Goal: Information Seeking & Learning: Find specific fact

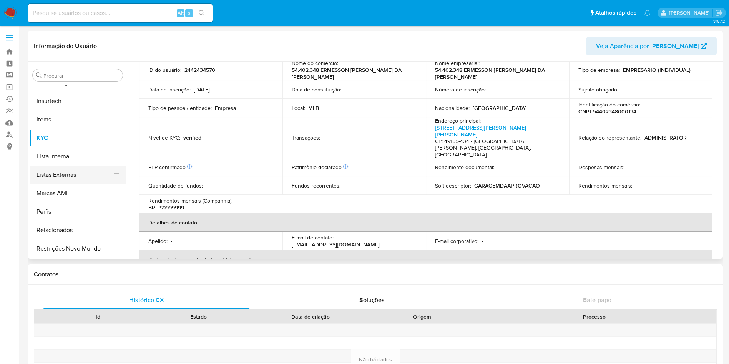
scroll to position [58, 0]
select select "10"
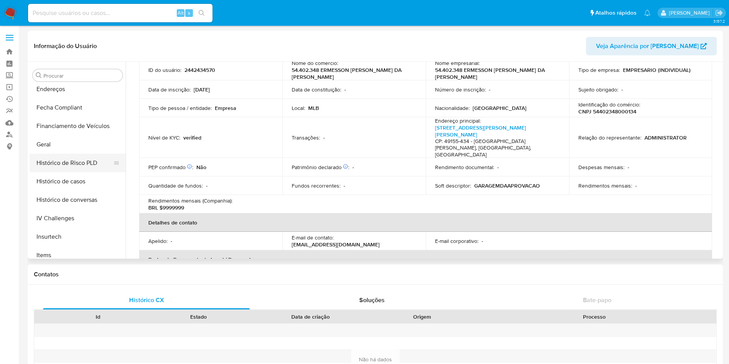
scroll to position [170, 0]
click at [83, 224] on button "Histórico de casos" at bounding box center [75, 219] width 90 height 18
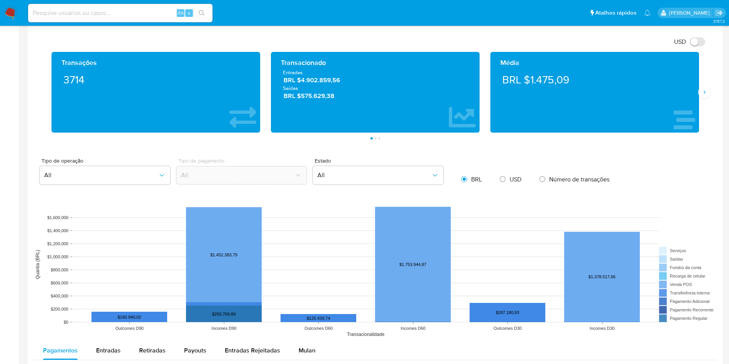
scroll to position [519, 0]
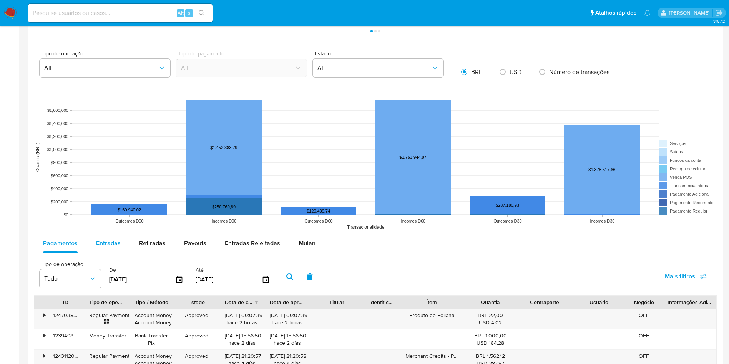
click at [110, 237] on div "Entradas" at bounding box center [108, 243] width 25 height 18
select select "10"
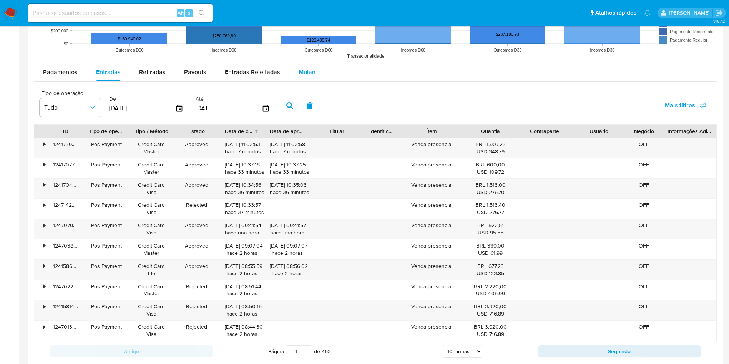
scroll to position [692, 0]
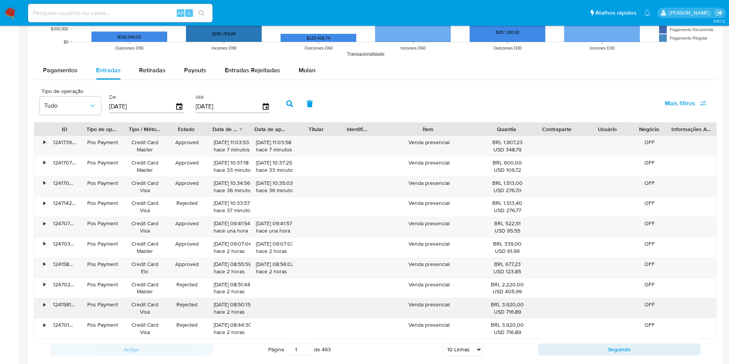
drag, startPoint x: 461, startPoint y: 126, endPoint x: 522, endPoint y: 303, distance: 187.1
click at [504, 132] on div "ID Tipo de operação Tipo / Método Estado Data de criação Data de aprovação Titu…" at bounding box center [375, 129] width 682 height 13
click at [595, 352] on button "Seguindo" at bounding box center [619, 349] width 163 height 12
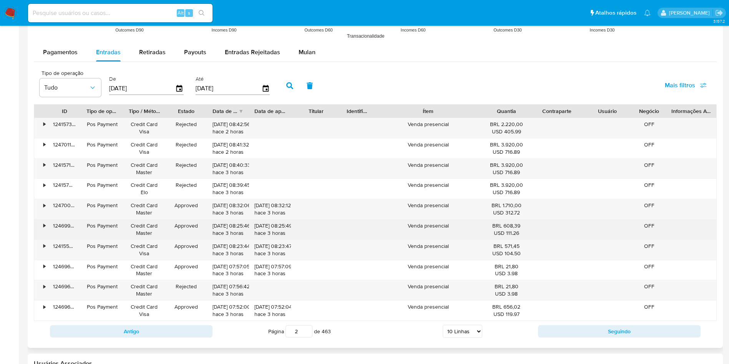
scroll to position [709, 0]
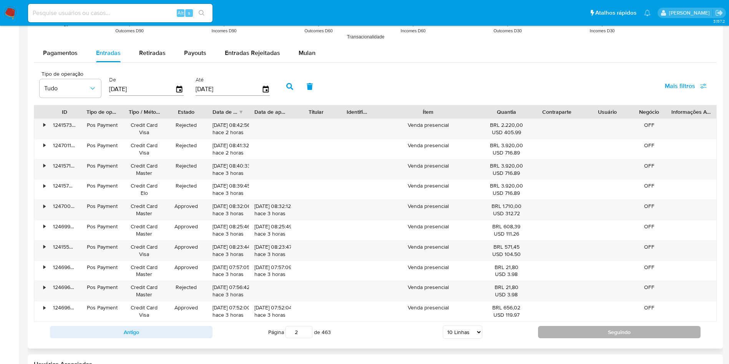
click at [589, 334] on button "Seguindo" at bounding box center [619, 332] width 163 height 12
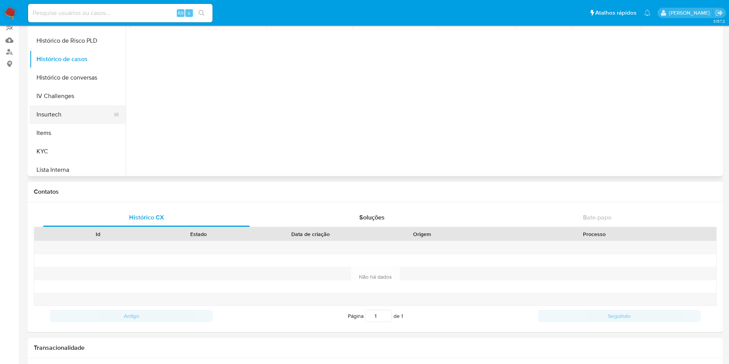
scroll to position [248, 0]
click at [70, 143] on button "KYC" at bounding box center [75, 150] width 90 height 18
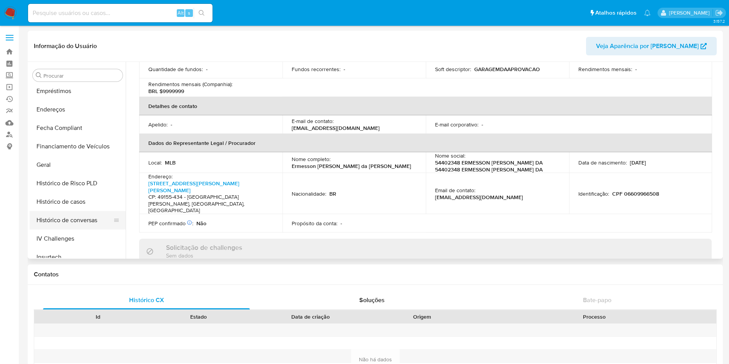
scroll to position [133, 0]
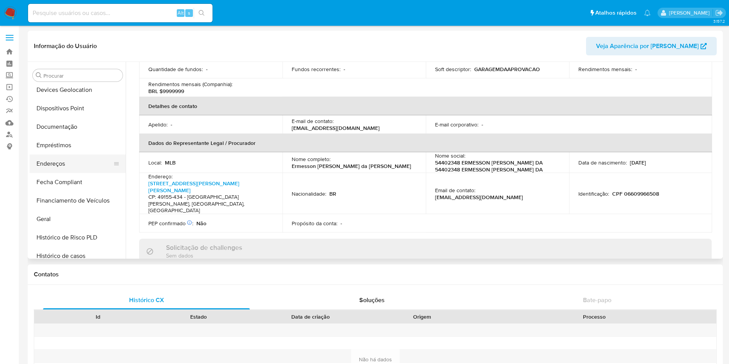
click at [78, 158] on button "Endereços" at bounding box center [75, 164] width 90 height 18
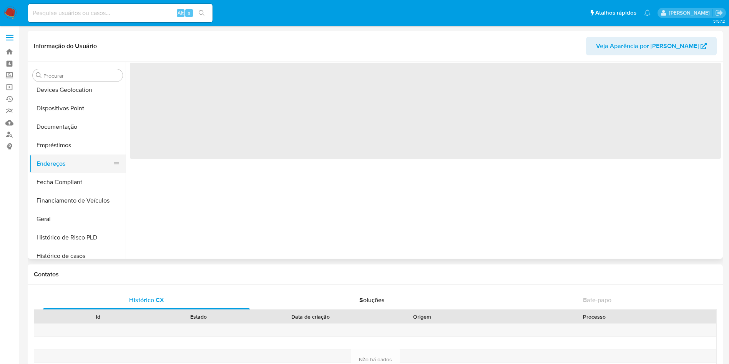
scroll to position [0, 0]
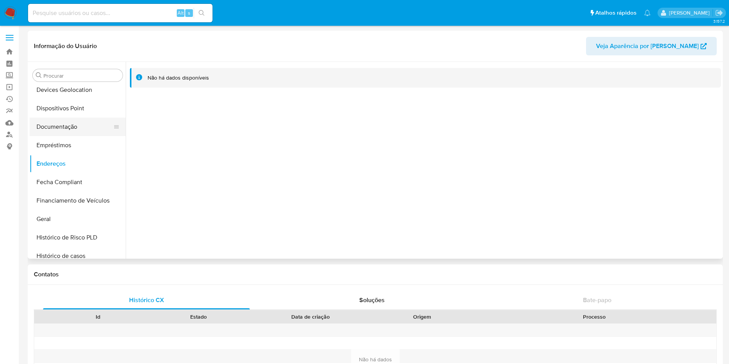
click at [61, 128] on button "Documentação" at bounding box center [75, 127] width 90 height 18
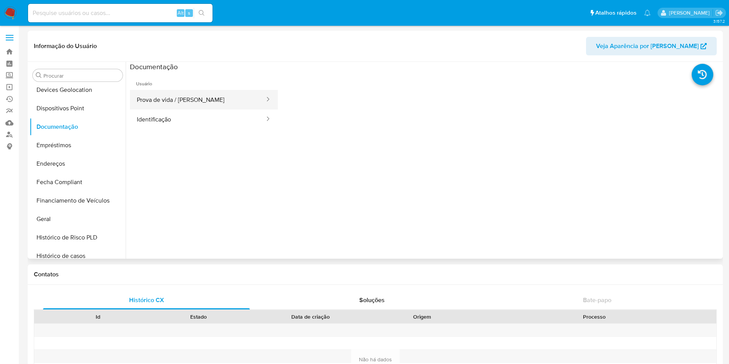
click at [196, 104] on button "Prova de vida / [PERSON_NAME]" at bounding box center [198, 100] width 136 height 20
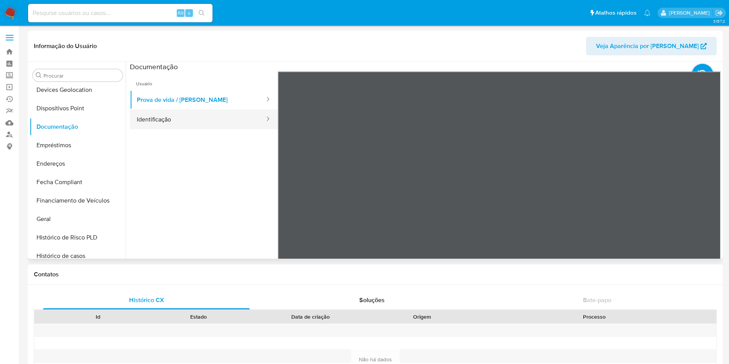
click at [211, 120] on button "Identificação" at bounding box center [198, 120] width 136 height 20
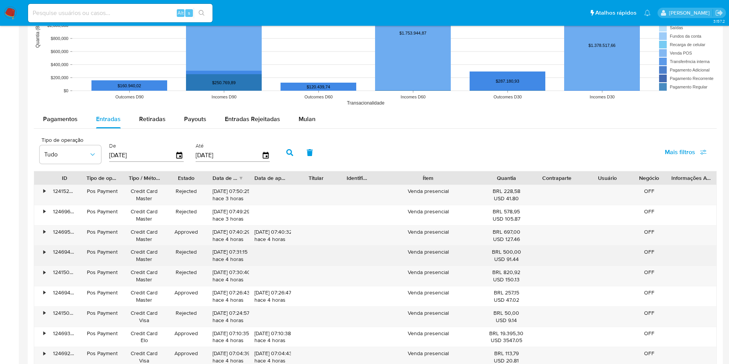
scroll to position [692, 0]
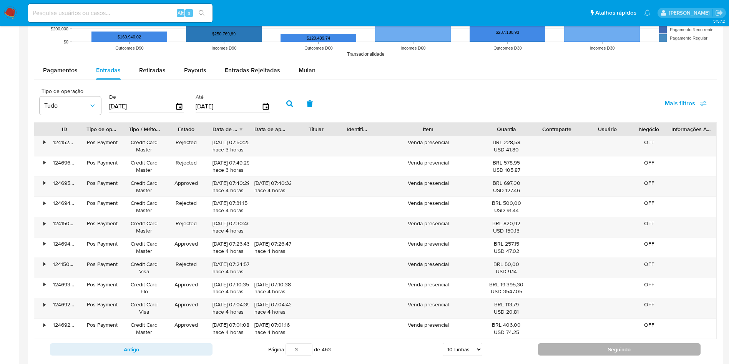
click at [597, 346] on button "Seguindo" at bounding box center [619, 349] width 163 height 12
type input "4"
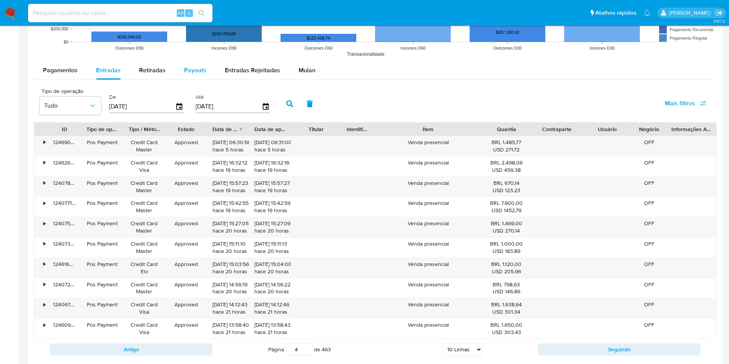
click at [196, 72] on span "Payouts" at bounding box center [195, 70] width 22 height 9
select select "10"
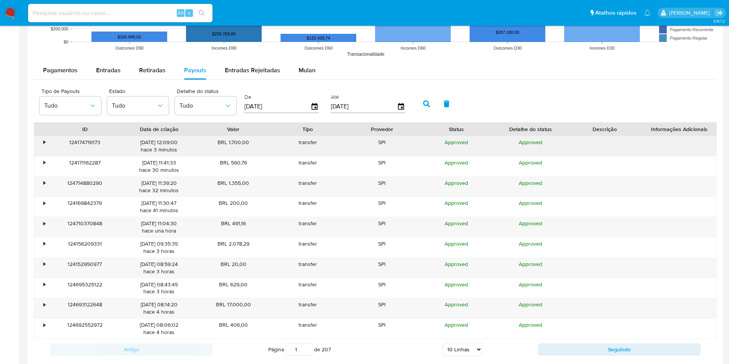
click at [43, 141] on div "•" at bounding box center [44, 142] width 2 height 7
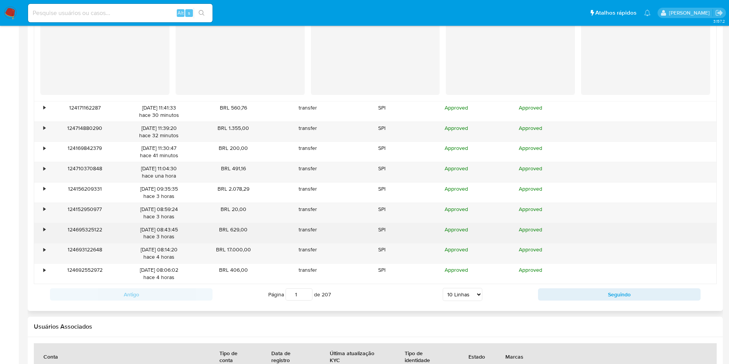
scroll to position [923, 0]
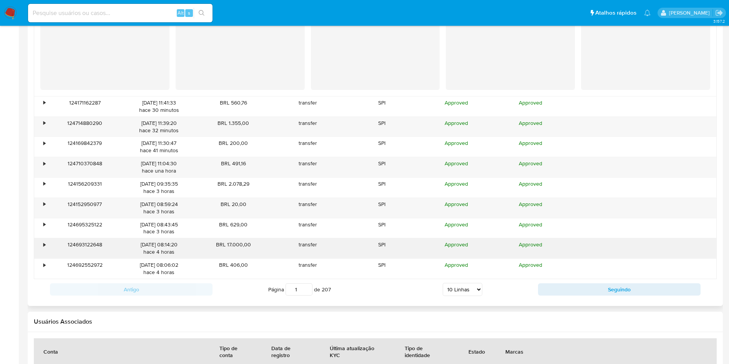
click at [44, 239] on div "•" at bounding box center [40, 248] width 13 height 20
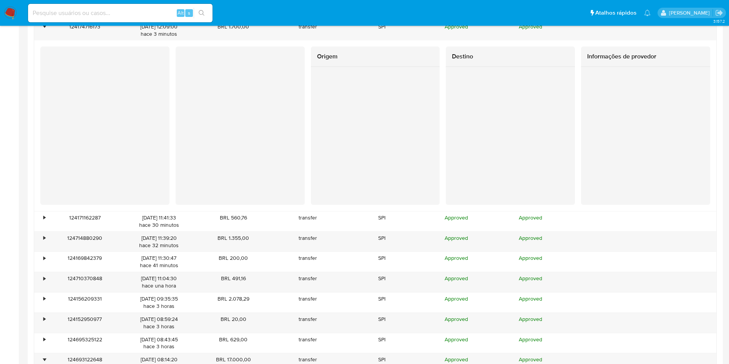
scroll to position [519, 0]
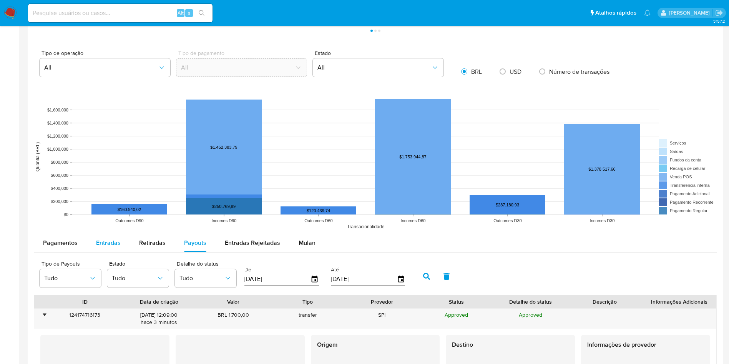
click at [108, 244] on span "Entradas" at bounding box center [108, 242] width 25 height 9
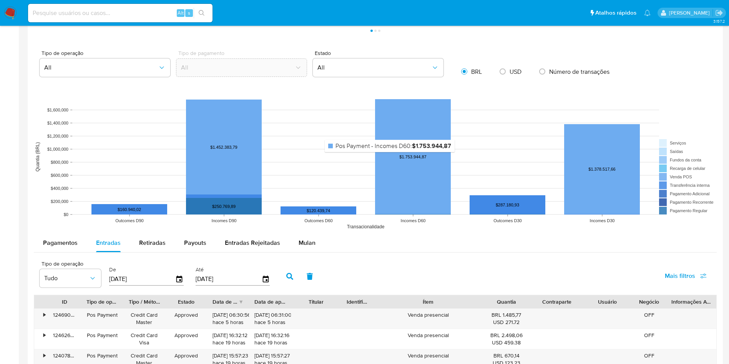
scroll to position [750, 0]
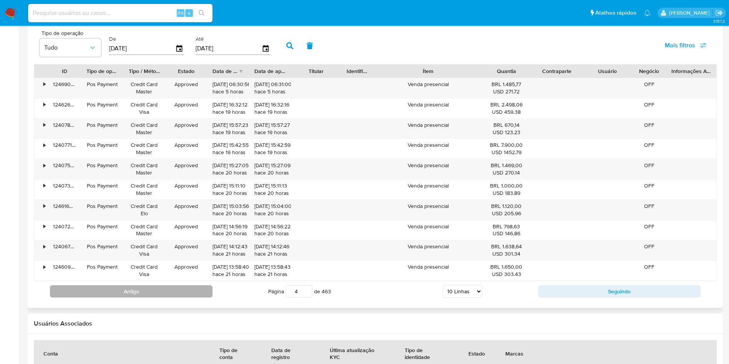
click at [187, 291] on button "Antigo" at bounding box center [131, 291] width 163 height 12
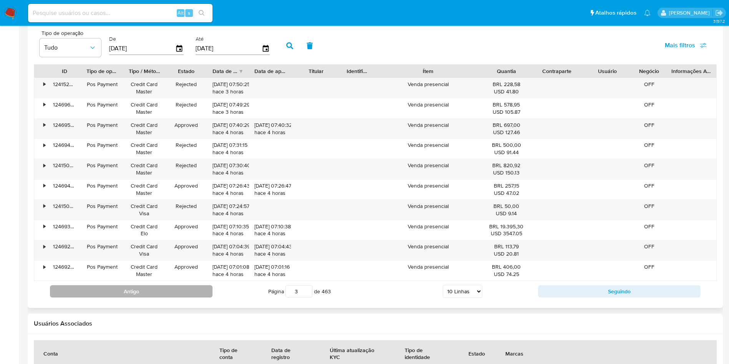
click at [183, 290] on button "Antigo" at bounding box center [131, 291] width 163 height 12
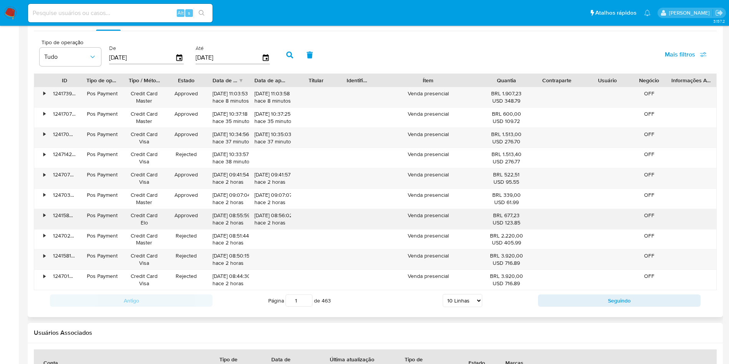
scroll to position [692, 0]
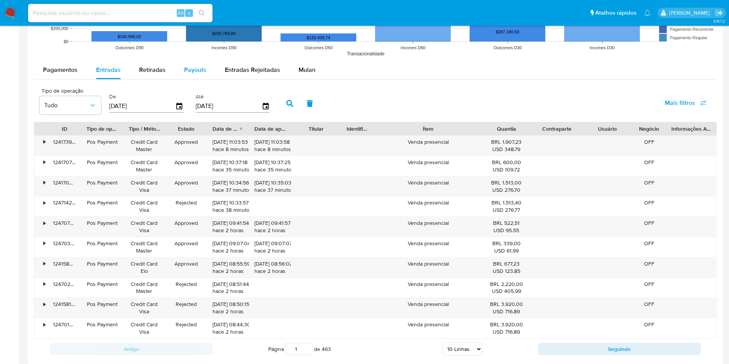
click at [206, 68] on button "Payouts" at bounding box center [195, 70] width 41 height 18
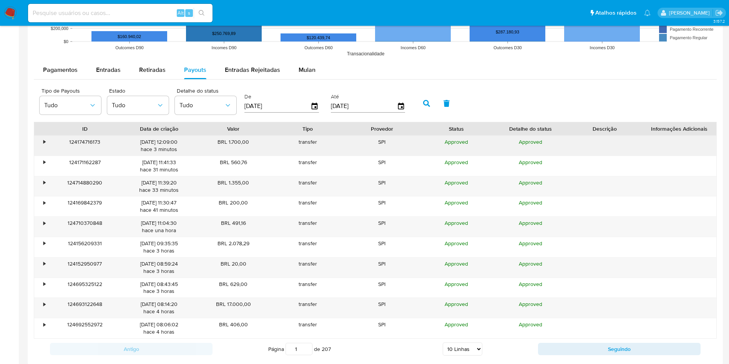
click at [44, 142] on div "•" at bounding box center [44, 141] width 2 height 7
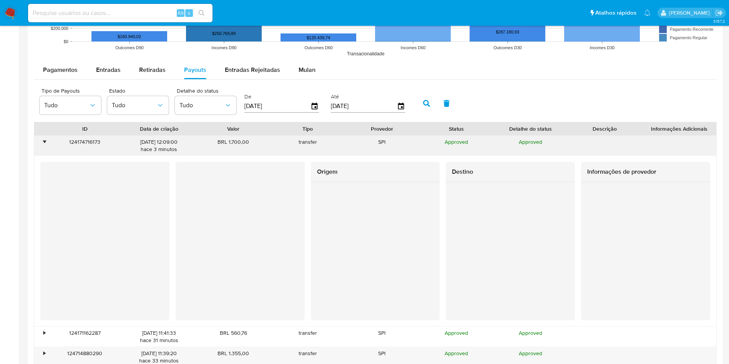
click at [44, 142] on div "•" at bounding box center [44, 141] width 2 height 7
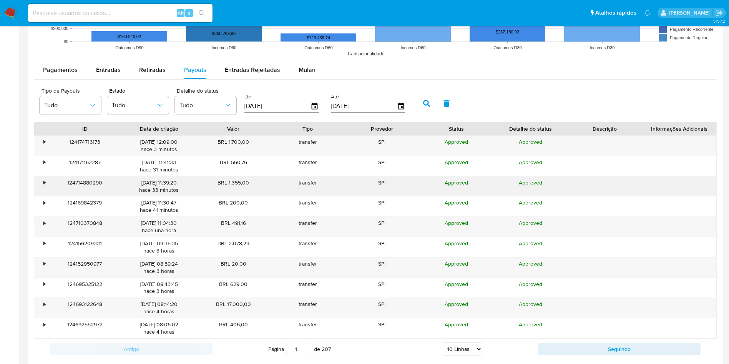
click at [48, 181] on div "124714880290" at bounding box center [85, 186] width 74 height 20
click at [47, 181] on div "•" at bounding box center [40, 186] width 13 height 20
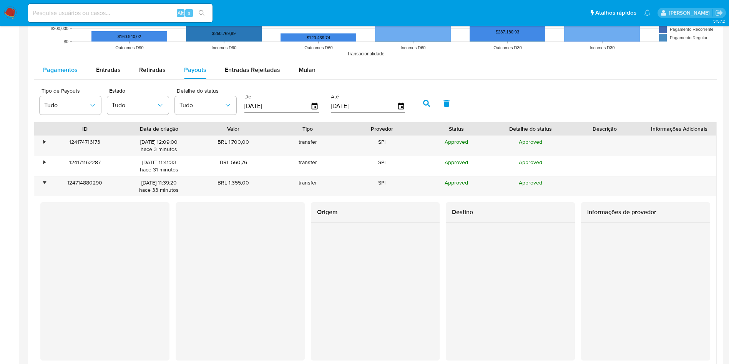
click at [71, 68] on span "Pagamentos" at bounding box center [60, 69] width 35 height 9
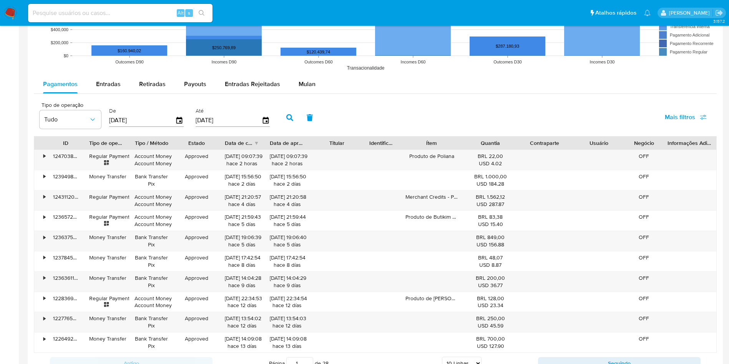
scroll to position [672, 0]
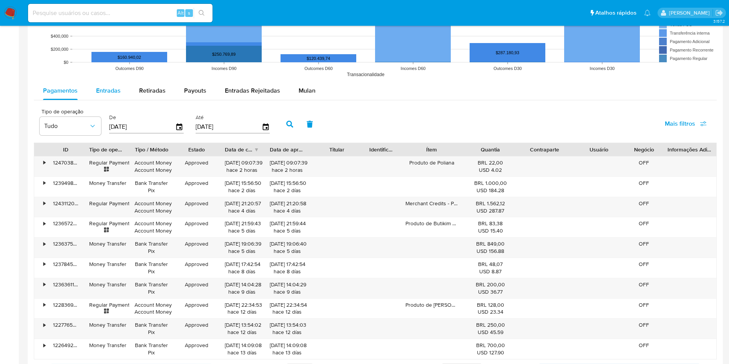
click at [108, 87] on span "Entradas" at bounding box center [108, 90] width 25 height 9
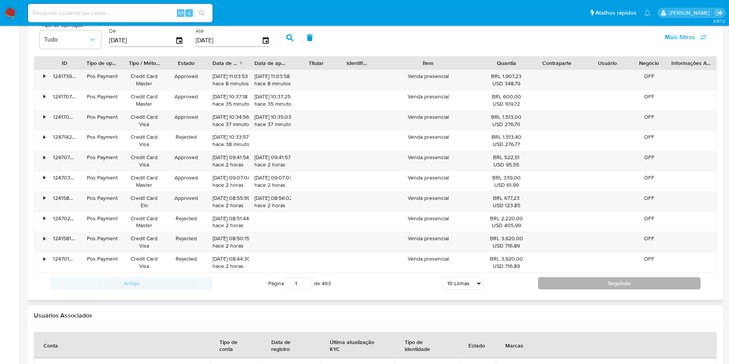
click at [589, 280] on button "Seguindo" at bounding box center [619, 283] width 163 height 12
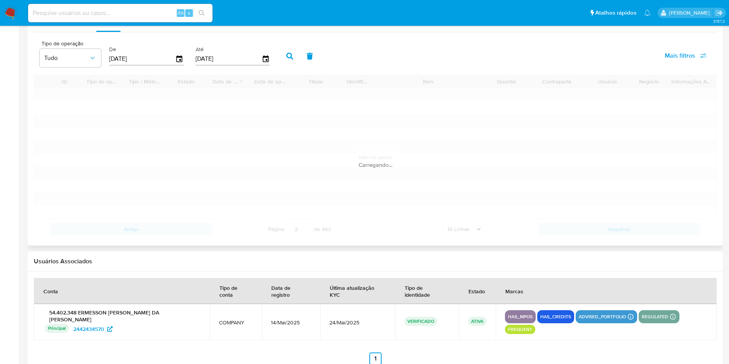
scroll to position [758, 0]
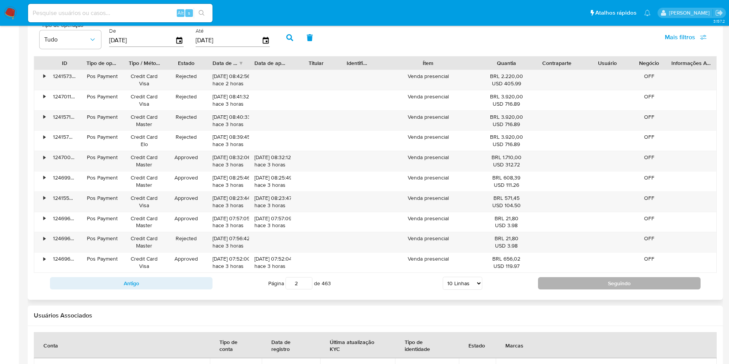
click at [581, 285] on button "Seguindo" at bounding box center [619, 283] width 163 height 12
type input "3"
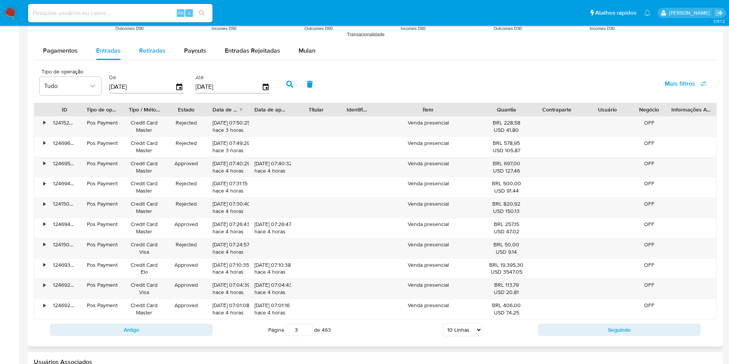
scroll to position [643, 0]
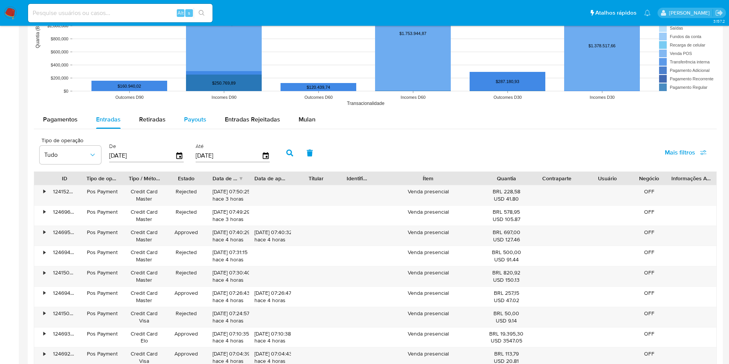
click at [192, 122] on span "Payouts" at bounding box center [195, 119] width 22 height 9
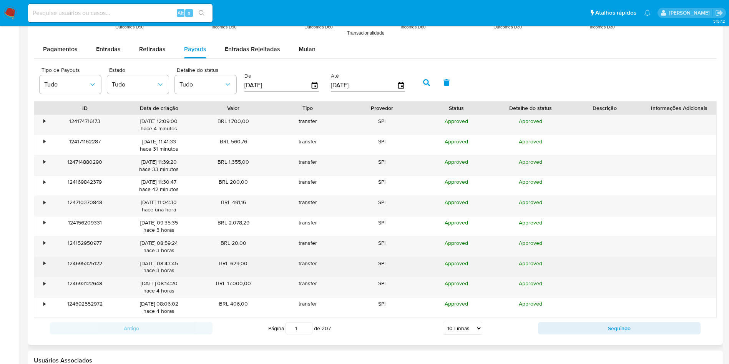
scroll to position [812, 0]
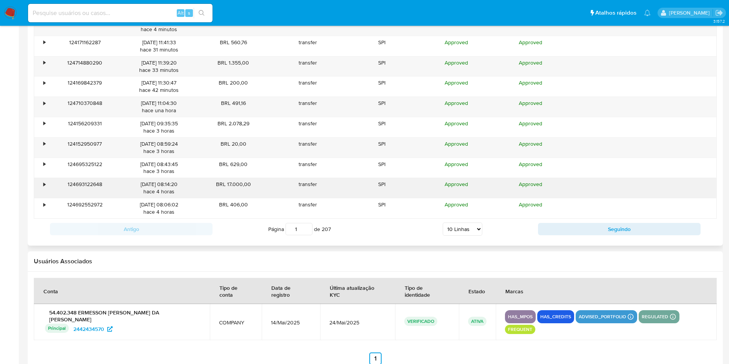
click at [47, 181] on div "•" at bounding box center [40, 188] width 13 height 20
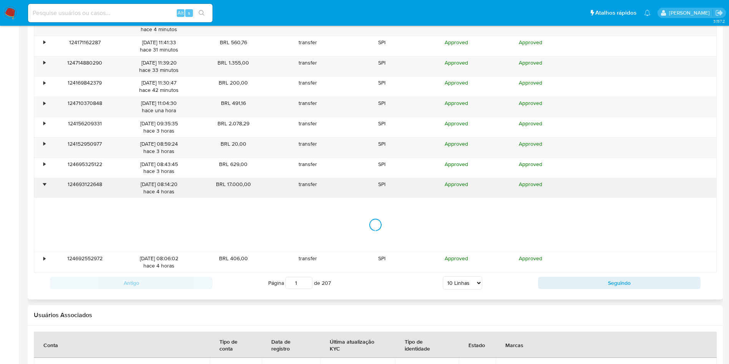
click at [45, 181] on div "•" at bounding box center [44, 184] width 2 height 7
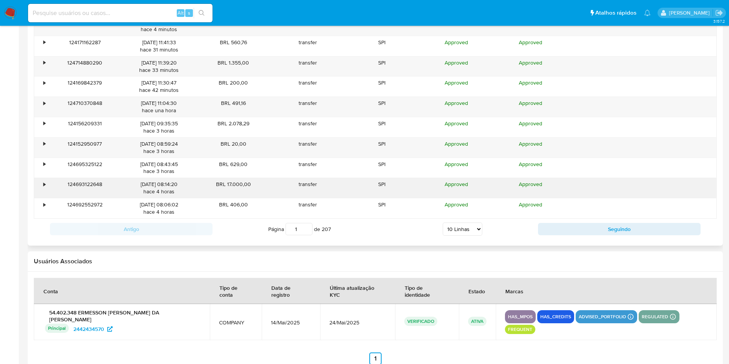
click at [45, 181] on div "•" at bounding box center [44, 184] width 2 height 7
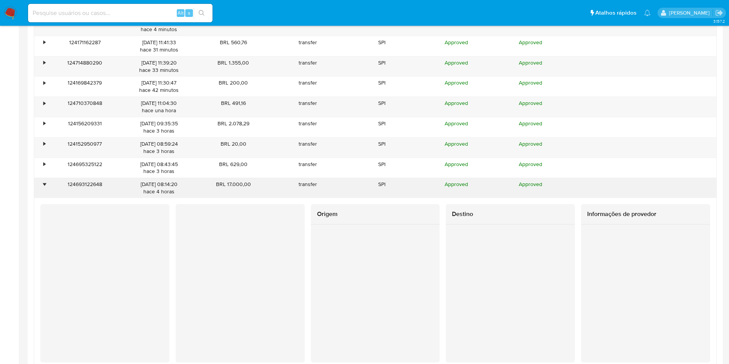
click at [45, 181] on div "•" at bounding box center [44, 184] width 2 height 7
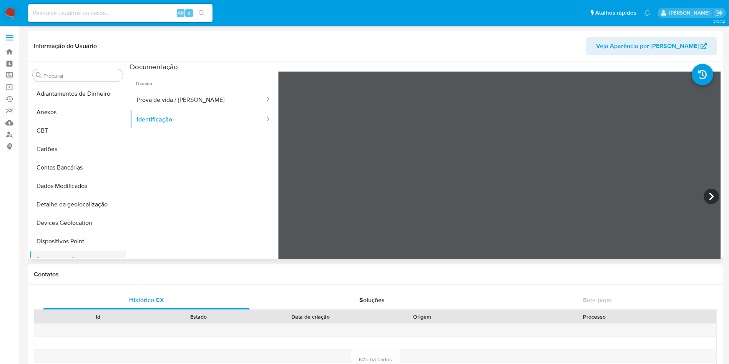
scroll to position [288, 0]
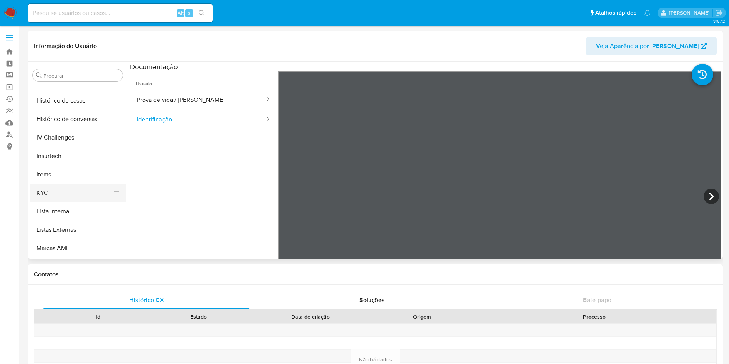
click at [64, 196] on button "KYC" at bounding box center [75, 193] width 90 height 18
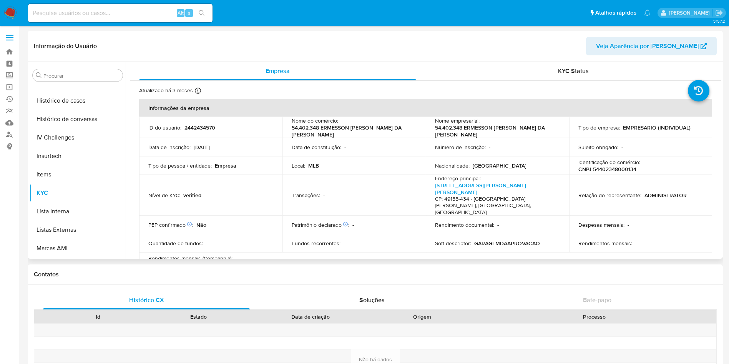
click at [608, 173] on p "CNPJ 54402348000134" at bounding box center [608, 169] width 58 height 7
copy p "54402348000134"
